Goal: Task Accomplishment & Management: Use online tool/utility

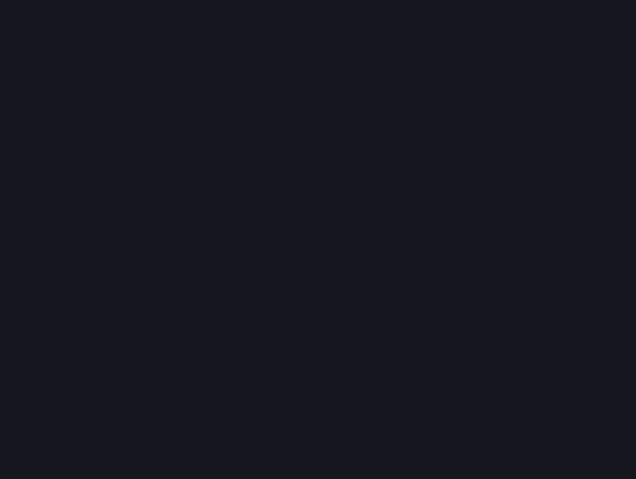
scroll to position [493, 650]
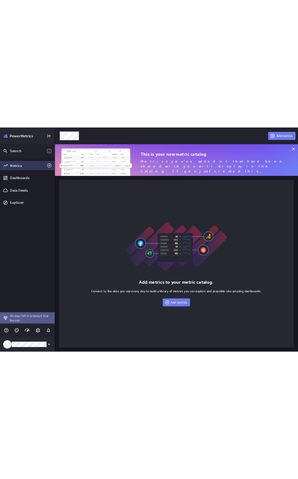
scroll to position [493, 533]
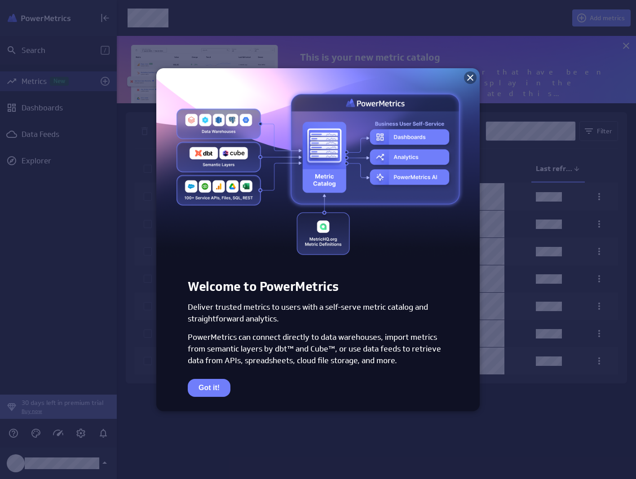
click at [466, 78] on icon at bounding box center [470, 77] width 11 height 11
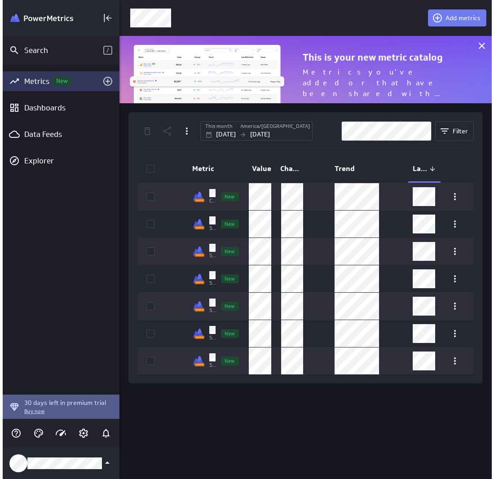
scroll to position [493, 378]
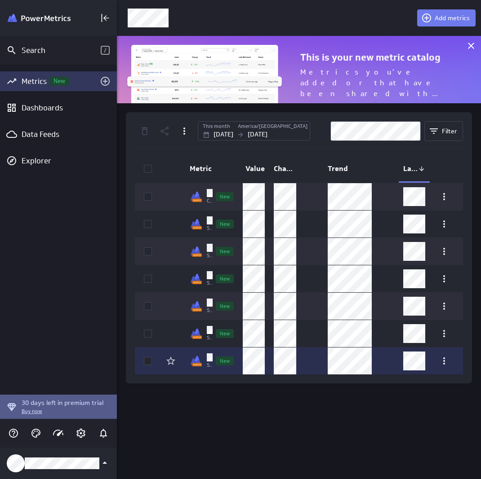
drag, startPoint x: 338, startPoint y: 423, endPoint x: 299, endPoint y: 355, distance: 78.9
click at [338, 423] on div "Add metrics This is your new metric catalog Metrics you've added or that have b…" at bounding box center [299, 239] width 364 height 479
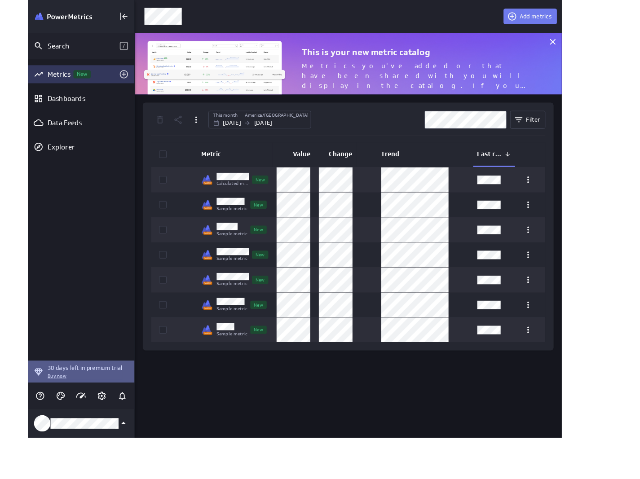
scroll to position [0, 0]
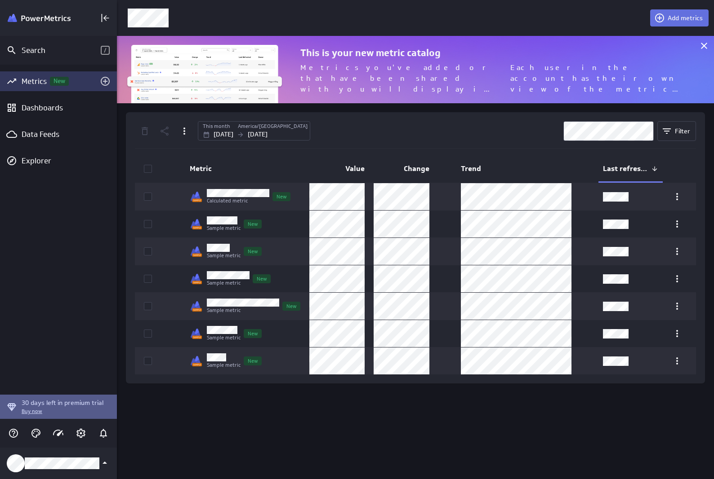
click at [636, 19] on span "Add metrics" at bounding box center [684, 18] width 35 height 8
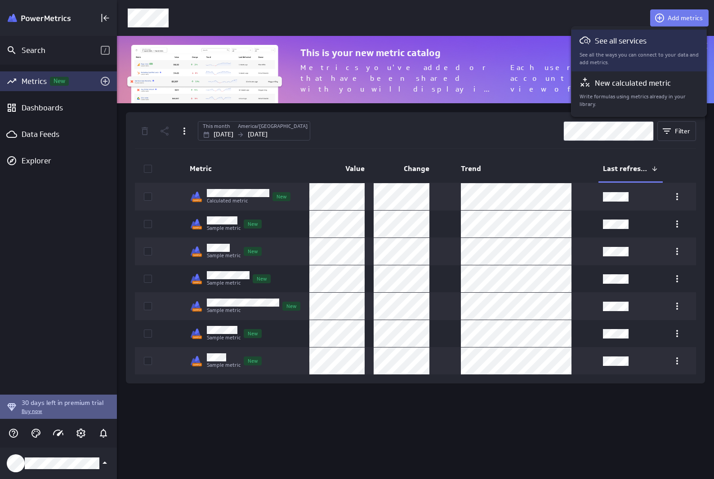
click at [617, 50] on div "See all services See all the ways you can connect to your data and add metrics." at bounding box center [639, 50] width 120 height 31
